Goal: Task Accomplishment & Management: Manage account settings

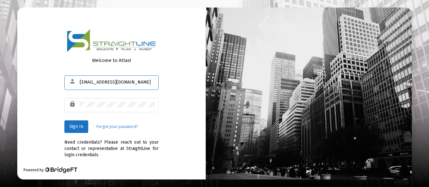
type input "[EMAIL_ADDRESS][DOMAIN_NAME]"
click at [74, 126] on span "Sign In" at bounding box center [76, 126] width 14 height 5
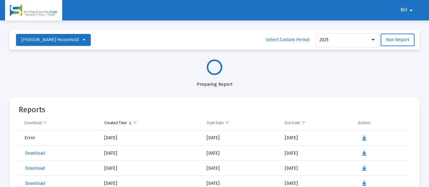
select select "View all"
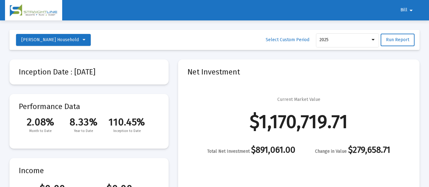
scroll to position [302, 0]
click at [409, 13] on mat-icon "arrow_drop_down" at bounding box center [412, 10] width 8 height 13
click at [411, 28] on button "Logout" at bounding box center [410, 26] width 35 height 15
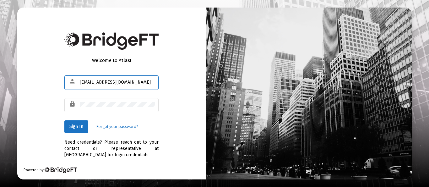
type input "[EMAIL_ADDRESS][DOMAIN_NAME]"
